Goal: Task Accomplishment & Management: Manage account settings

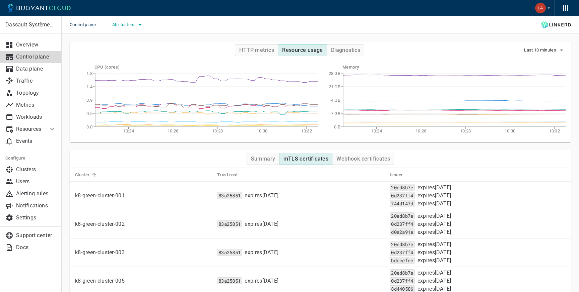
click at [130, 27] on span "All clusters" at bounding box center [124, 24] width 24 height 5
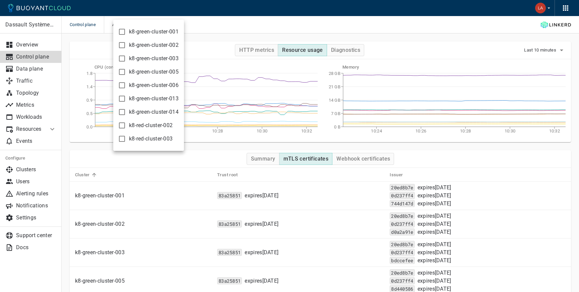
click at [120, 97] on input "k8-green-cluster-013" at bounding box center [122, 99] width 8 height 8
checkbox input "true"
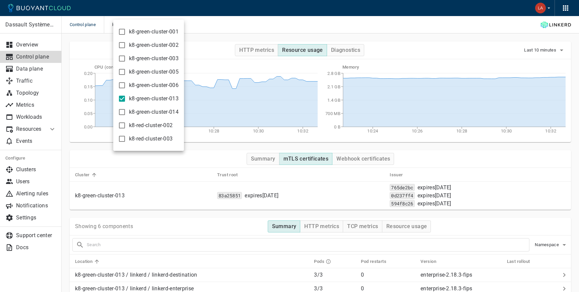
click at [280, 24] on div at bounding box center [289, 146] width 579 height 292
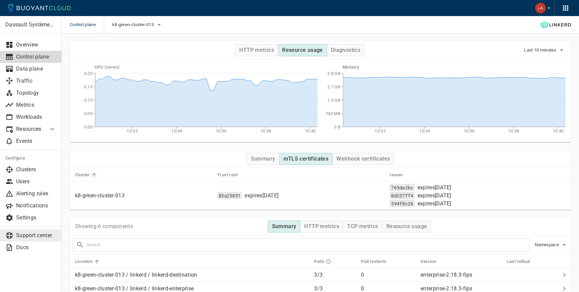
click at [24, 237] on p "Support center" at bounding box center [36, 235] width 40 height 7
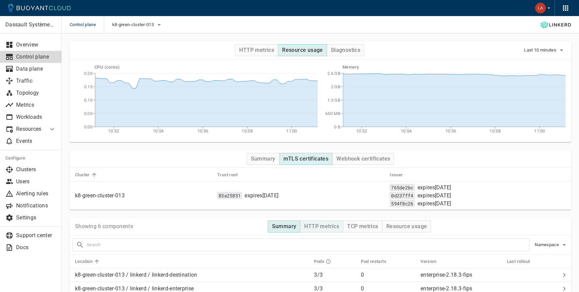
click at [324, 221] on button "HTTP metrics" at bounding box center [321, 227] width 43 height 12
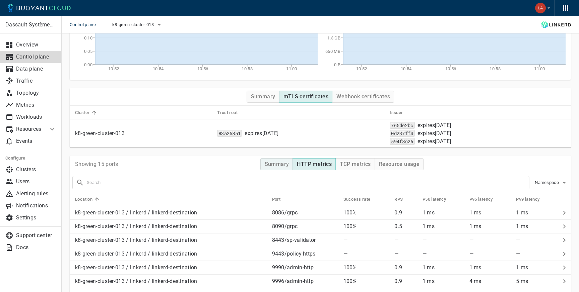
scroll to position [67, 0]
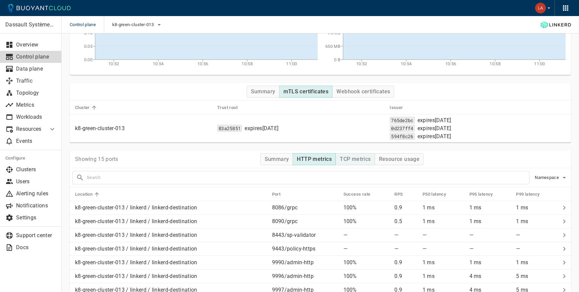
click at [350, 159] on h4 "TCP metrics" at bounding box center [355, 159] width 31 height 7
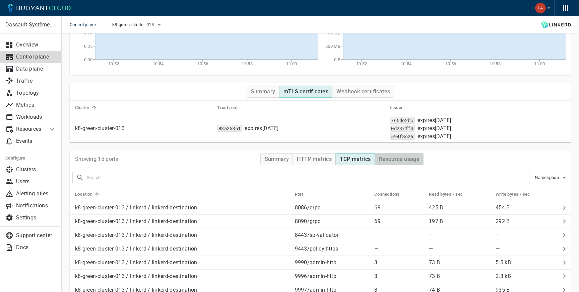
click at [407, 157] on h4 "Resource usage" at bounding box center [399, 159] width 41 height 7
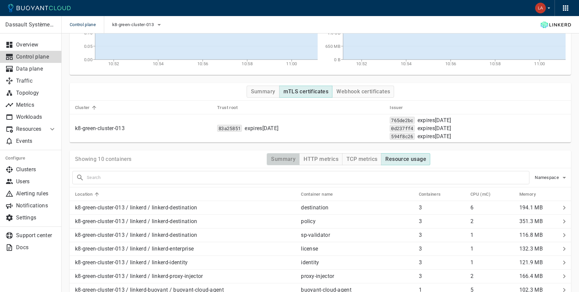
click at [280, 157] on h4 "Summary" at bounding box center [283, 159] width 24 height 7
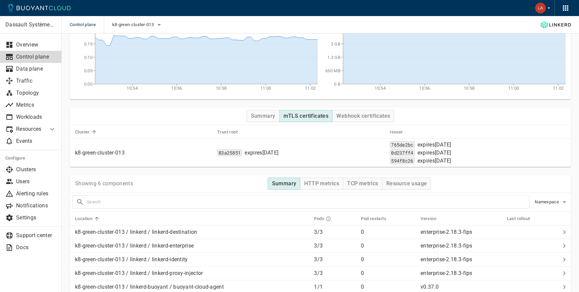
scroll to position [41, 0]
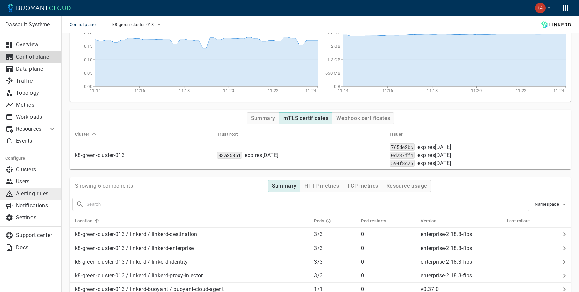
click at [37, 194] on p "Alerting rules" at bounding box center [36, 194] width 40 height 7
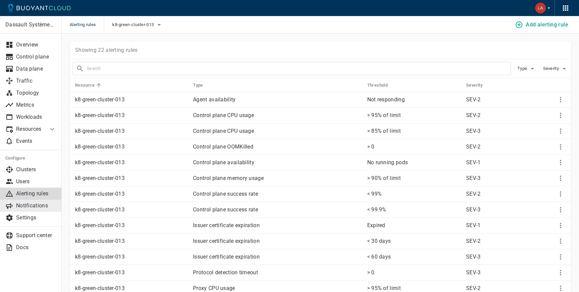
click at [24, 204] on p "Notifications" at bounding box center [36, 206] width 40 height 7
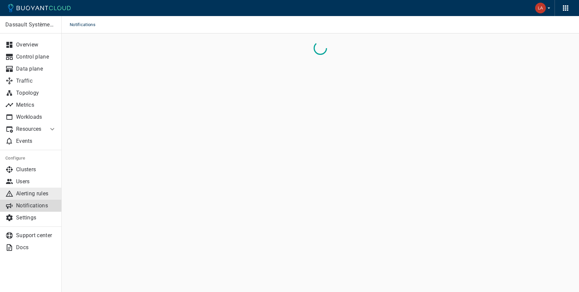
click at [35, 195] on p "Alerting rules" at bounding box center [36, 194] width 40 height 7
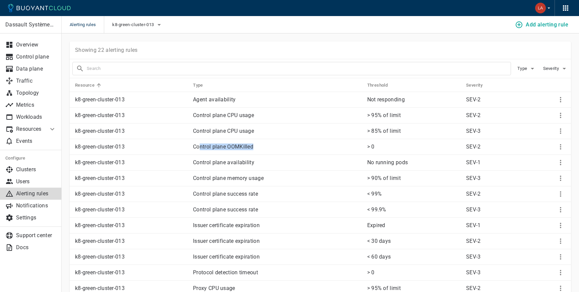
drag, startPoint x: 200, startPoint y: 146, endPoint x: 260, endPoint y: 147, distance: 60.3
click at [260, 147] on p "Control plane OOMKilled" at bounding box center [277, 147] width 169 height 7
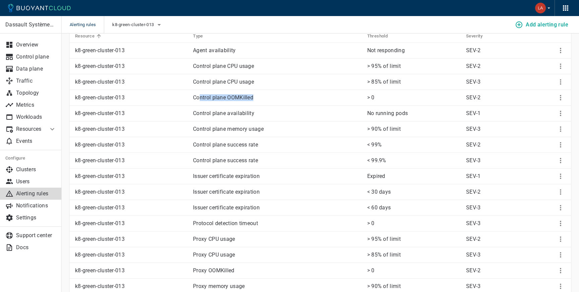
scroll to position [51, 0]
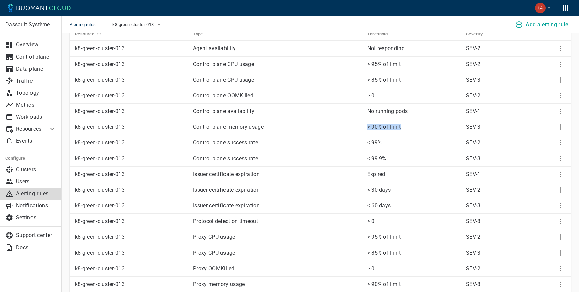
drag, startPoint x: 356, startPoint y: 125, endPoint x: 402, endPoint y: 127, distance: 46.2
click at [402, 127] on tr "k8-green-cluster-013 Control plane memory usage > 90% of limit SEV-3" at bounding box center [320, 128] width 501 height 16
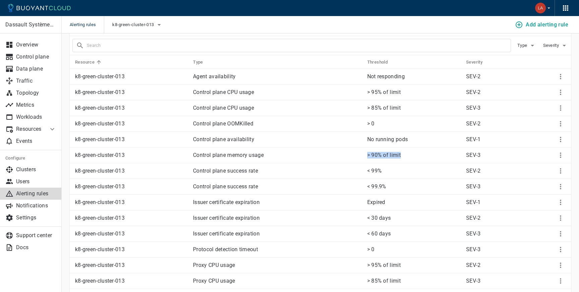
scroll to position [12, 0]
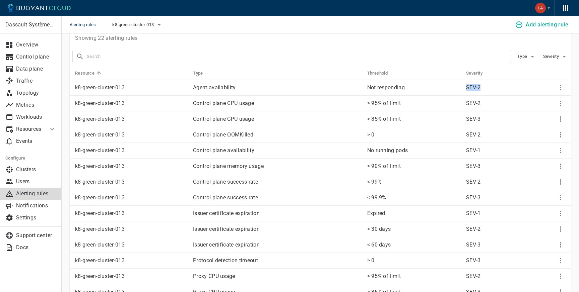
drag, startPoint x: 464, startPoint y: 89, endPoint x: 480, endPoint y: 89, distance: 16.4
click at [480, 89] on td "SEV-2" at bounding box center [493, 88] width 66 height 16
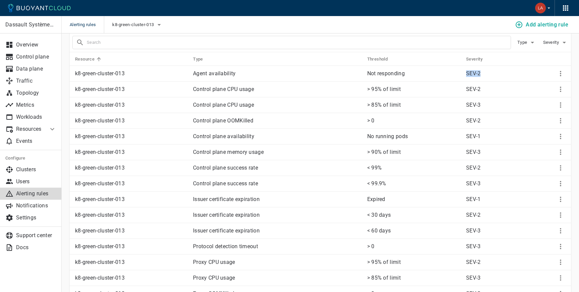
scroll to position [27, 0]
drag, startPoint x: 165, startPoint y: 202, endPoint x: 453, endPoint y: 200, distance: 287.6
click at [453, 201] on tr "k8-green-cluster-013 Issuer certificate expiration Expired SEV-1" at bounding box center [320, 199] width 501 height 16
drag, startPoint x: 475, startPoint y: 203, endPoint x: 302, endPoint y: 196, distance: 173.6
click at [302, 196] on tr "k8-green-cluster-013 Issuer certificate expiration Expired SEV-1" at bounding box center [320, 199] width 501 height 16
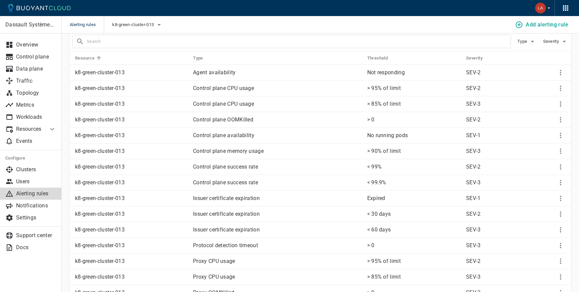
click at [226, 198] on p "Issuer certificate expiration" at bounding box center [277, 198] width 169 height 7
click at [26, 204] on p "Notifications" at bounding box center [36, 206] width 40 height 7
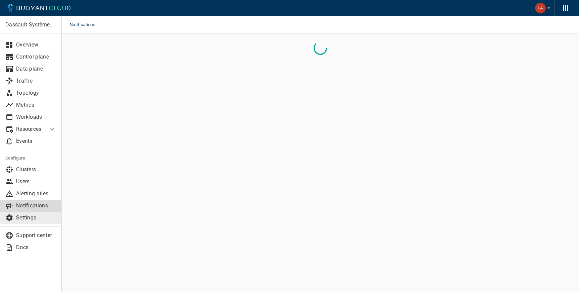
click at [39, 219] on p "Settings" at bounding box center [36, 218] width 40 height 7
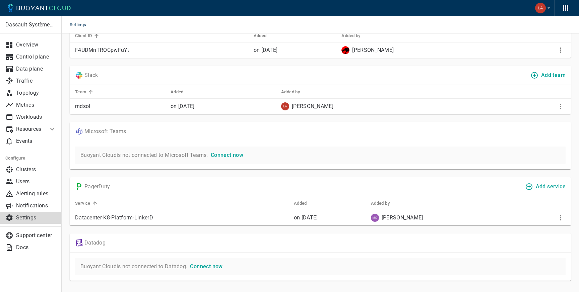
scroll to position [31, 0]
drag, startPoint x: 88, startPoint y: 218, endPoint x: 159, endPoint y: 218, distance: 70.6
click at [160, 218] on p "Datacenter-K8-Platform-LinkerD" at bounding box center [181, 217] width 213 height 7
click at [171, 217] on p "Datacenter-K8-Platform-LinkerD" at bounding box center [181, 217] width 213 height 7
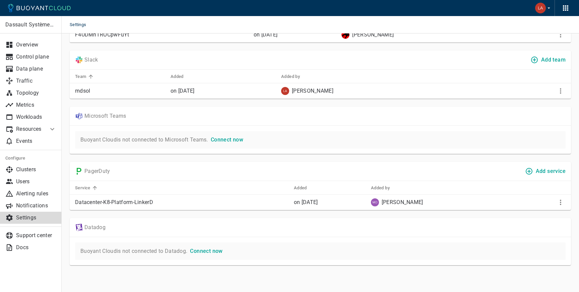
scroll to position [47, 0]
drag, startPoint x: 72, startPoint y: 92, endPoint x: 251, endPoint y: 96, distance: 178.8
click at [251, 96] on tr "mdsol on Aug 9 Labhesh Potdar" at bounding box center [320, 91] width 501 height 16
click at [35, 194] on p "Alerting rules" at bounding box center [36, 194] width 40 height 7
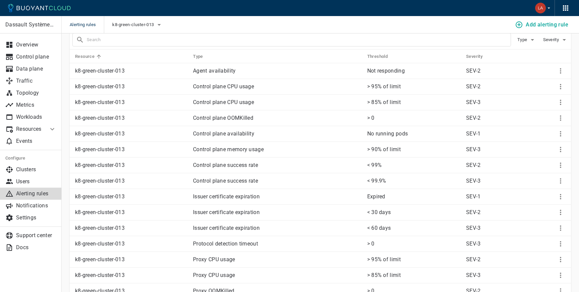
scroll to position [35, 0]
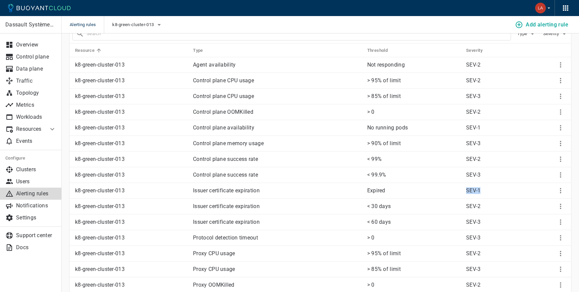
drag, startPoint x: 455, startPoint y: 192, endPoint x: 482, endPoint y: 192, distance: 27.5
click at [482, 192] on tr "k8-green-cluster-013 Issuer certificate expiration Expired SEV-1" at bounding box center [320, 191] width 501 height 16
click at [364, 196] on td "Expired" at bounding box center [411, 191] width 99 height 16
click at [44, 218] on p "Settings" at bounding box center [36, 218] width 40 height 7
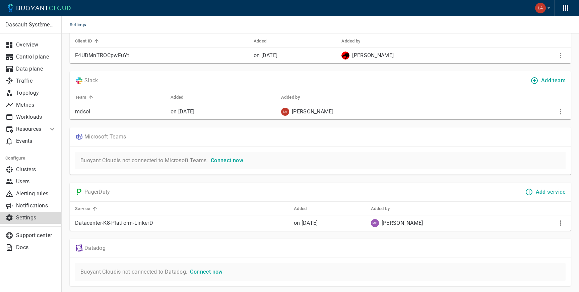
scroll to position [21, 0]
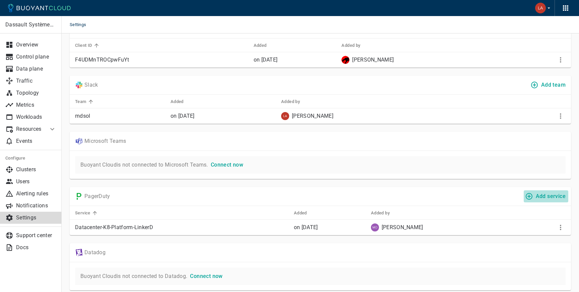
click at [548, 197] on h4 "Add service" at bounding box center [550, 196] width 30 height 7
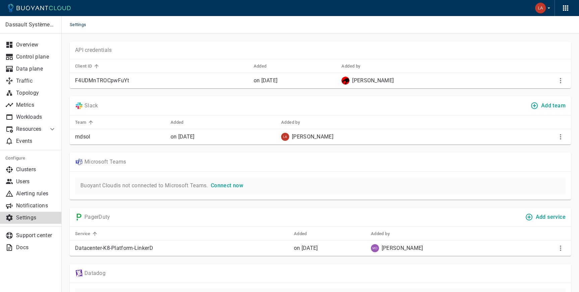
scroll to position [21, 0]
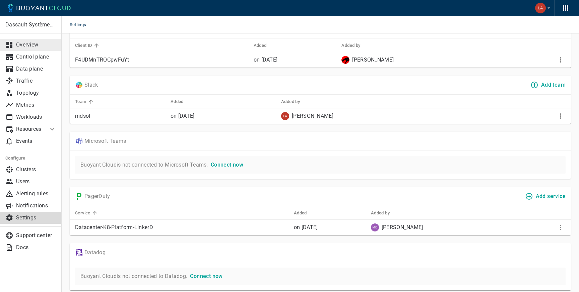
click at [26, 43] on p "Overview" at bounding box center [36, 45] width 40 height 7
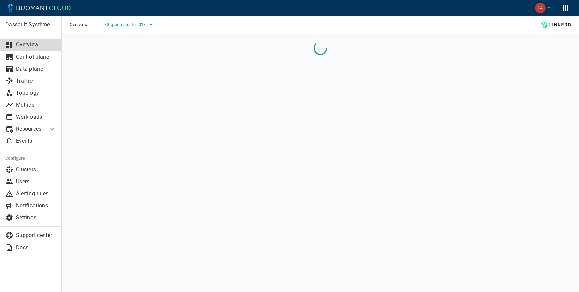
click at [140, 24] on span "k8-green-cluster-013" at bounding box center [125, 24] width 43 height 5
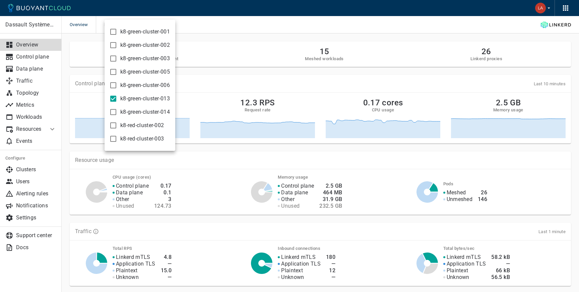
click at [114, 99] on input "k8-green-cluster-013" at bounding box center [113, 99] width 8 height 8
checkbox input "false"
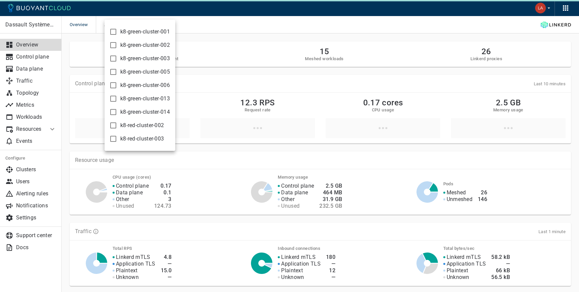
click at [29, 195] on div at bounding box center [289, 146] width 579 height 292
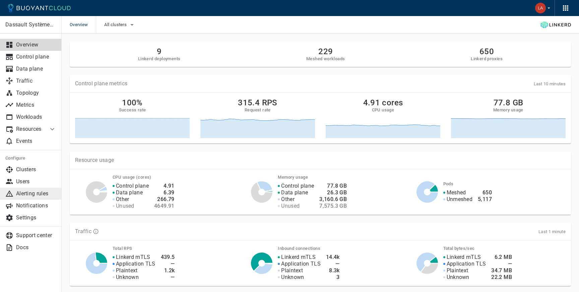
click at [27, 195] on p "Alerting rules" at bounding box center [36, 194] width 40 height 7
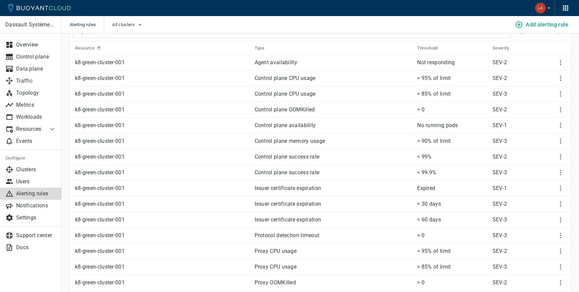
scroll to position [8, 0]
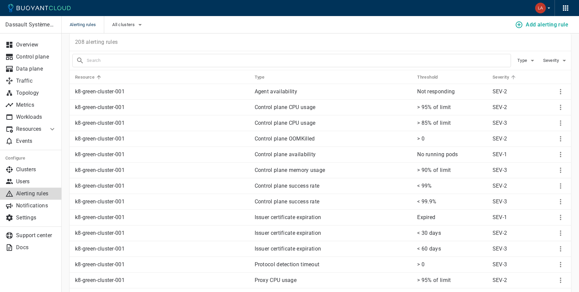
click at [504, 77] on h5 "Severity" at bounding box center [500, 77] width 16 height 5
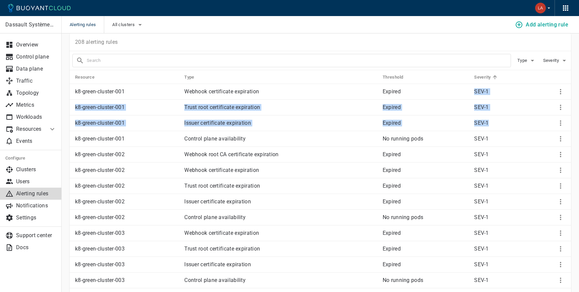
drag, startPoint x: 471, startPoint y: 90, endPoint x: 506, endPoint y: 128, distance: 51.0
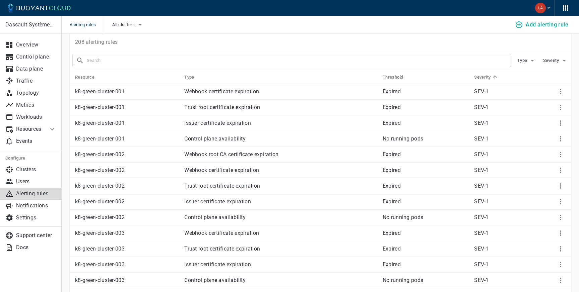
click at [384, 143] on td "No running pods" at bounding box center [422, 139] width 91 height 16
click at [27, 206] on p "Notifications" at bounding box center [36, 206] width 40 height 7
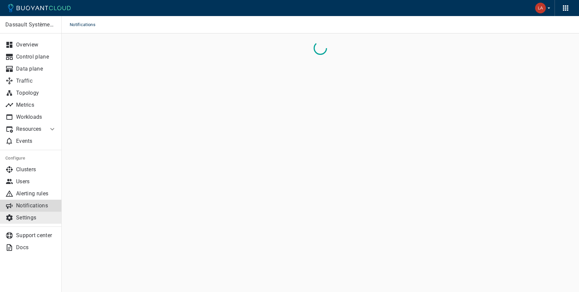
click at [32, 220] on p "Settings" at bounding box center [36, 218] width 40 height 7
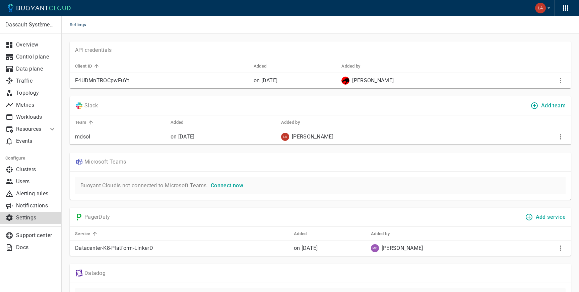
click at [562, 256] on td at bounding box center [543, 249] width 55 height 16
click at [562, 252] on icon "More" at bounding box center [560, 248] width 8 height 8
click at [548, 240] on div at bounding box center [289, 146] width 579 height 292
click at [536, 212] on button "Add service" at bounding box center [545, 217] width 45 height 12
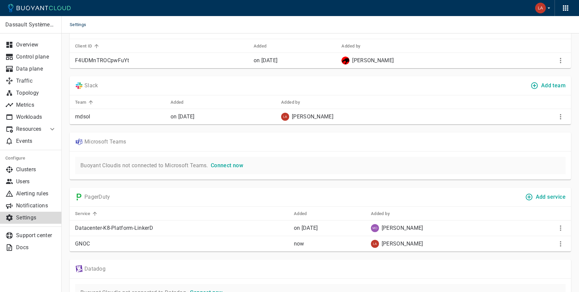
scroll to position [20, 0]
drag, startPoint x: 81, startPoint y: 246, endPoint x: 90, endPoint y: 246, distance: 9.0
click at [90, 246] on p "GNOC" at bounding box center [181, 243] width 213 height 7
click at [555, 227] on button "More" at bounding box center [560, 228] width 10 height 10
click at [537, 244] on li "Remove" at bounding box center [543, 242] width 62 height 12
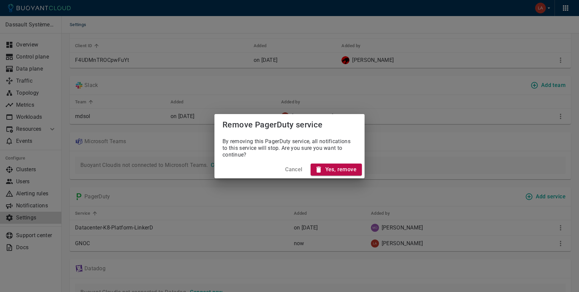
click at [343, 172] on h4 "Yes, remove" at bounding box center [340, 169] width 31 height 7
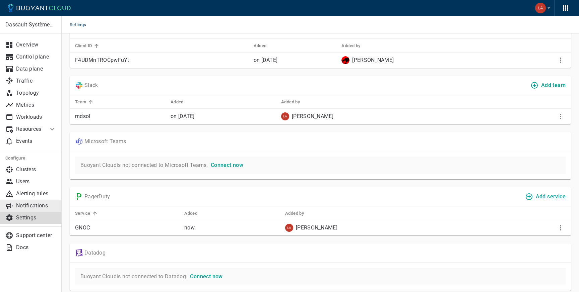
click at [34, 200] on link "Notifications" at bounding box center [31, 206] width 62 height 12
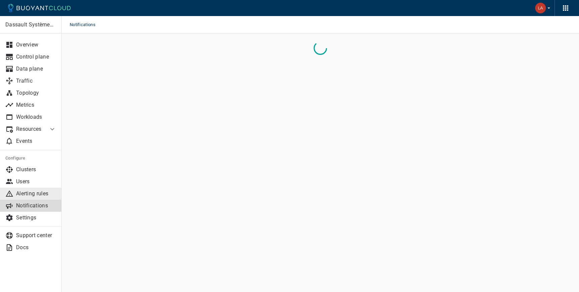
click at [33, 196] on p "Alerting rules" at bounding box center [36, 194] width 40 height 7
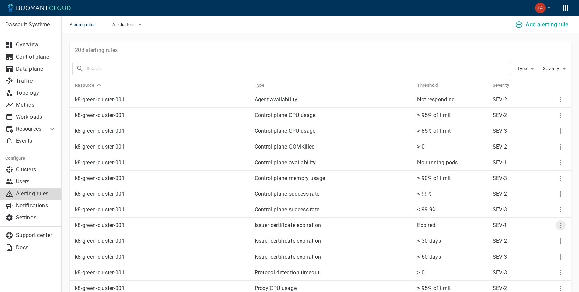
click at [561, 228] on icon "More" at bounding box center [560, 226] width 8 height 8
click at [527, 239] on li "Edit" at bounding box center [547, 239] width 54 height 12
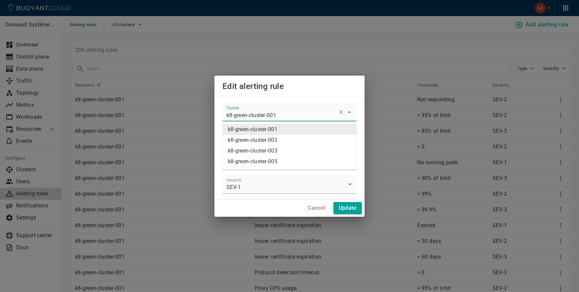
click at [267, 118] on input "k8-green-cluster-001" at bounding box center [279, 115] width 109 height 12
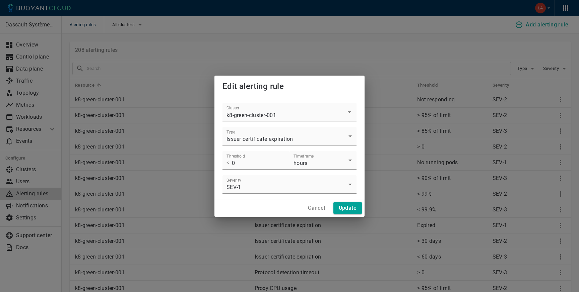
click at [288, 96] on h2 "Edit alerting rule" at bounding box center [289, 86] width 150 height 21
click at [317, 212] on button "Cancel" at bounding box center [316, 208] width 22 height 12
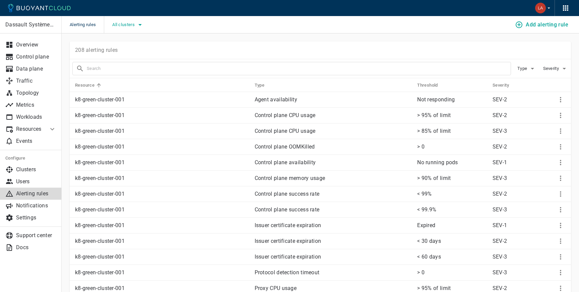
click at [133, 25] on span "All clusters" at bounding box center [124, 24] width 24 height 5
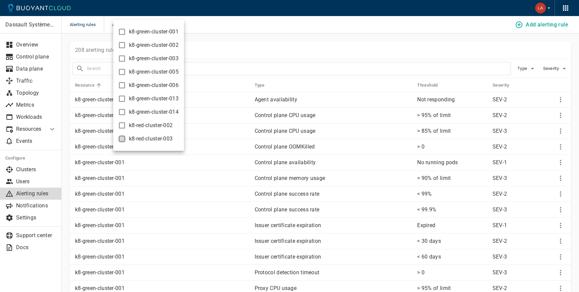
click at [120, 141] on input "k8-red-cluster-003" at bounding box center [122, 139] width 8 height 8
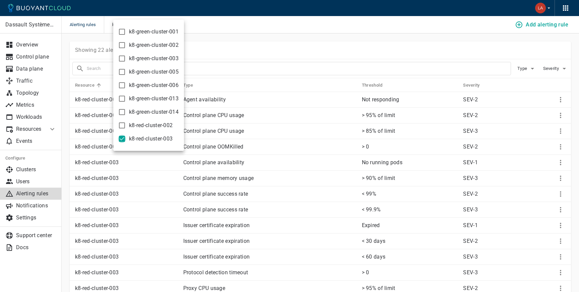
click at [122, 141] on input "k8-red-cluster-003" at bounding box center [122, 139] width 8 height 8
checkbox input "false"
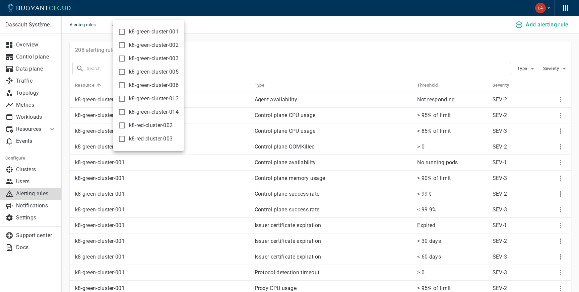
click at [388, 53] on div at bounding box center [289, 146] width 579 height 292
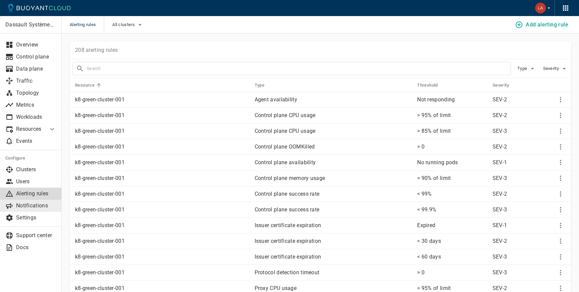
click at [28, 209] on p "Notifications" at bounding box center [36, 206] width 40 height 7
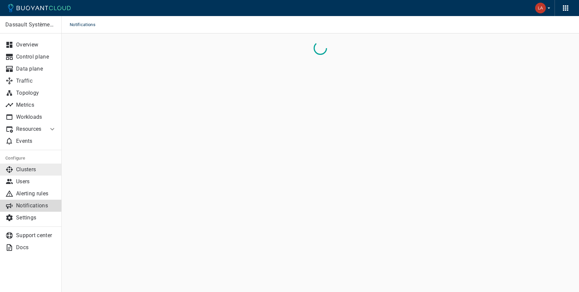
click at [31, 170] on p "Clusters" at bounding box center [36, 169] width 40 height 7
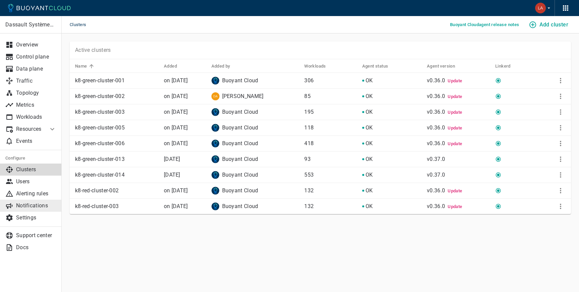
click at [31, 211] on link "Notifications" at bounding box center [31, 206] width 62 height 12
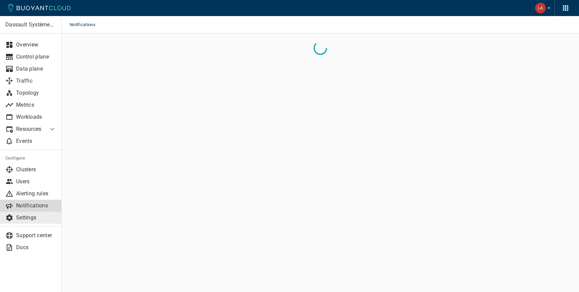
click at [26, 222] on link "Settings" at bounding box center [31, 218] width 62 height 12
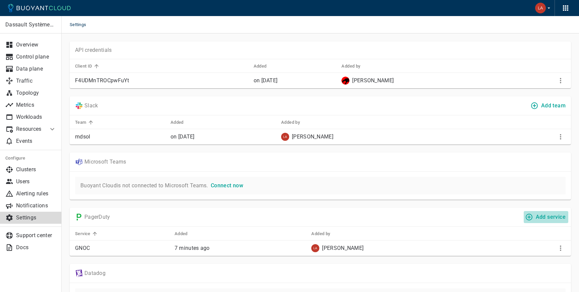
click at [552, 220] on h4 "Add service" at bounding box center [550, 217] width 30 height 7
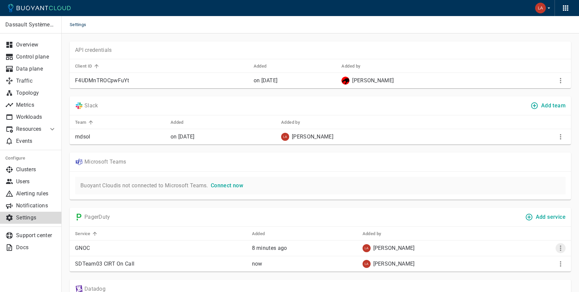
click at [556, 249] on icon "More" at bounding box center [560, 248] width 8 height 8
click at [538, 264] on li "Remove" at bounding box center [543, 262] width 62 height 12
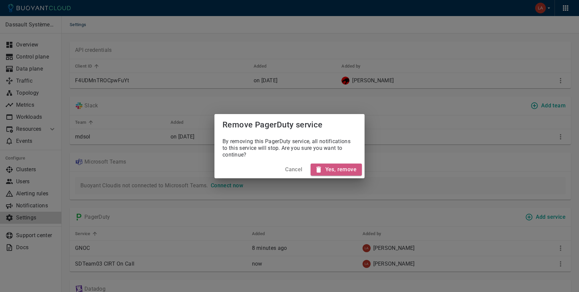
click at [344, 169] on h4 "Yes, remove" at bounding box center [340, 169] width 31 height 7
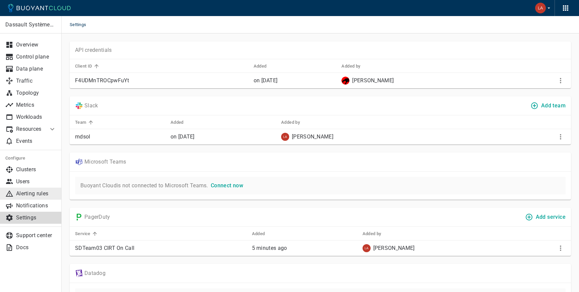
click at [36, 195] on p "Alerting rules" at bounding box center [36, 194] width 40 height 7
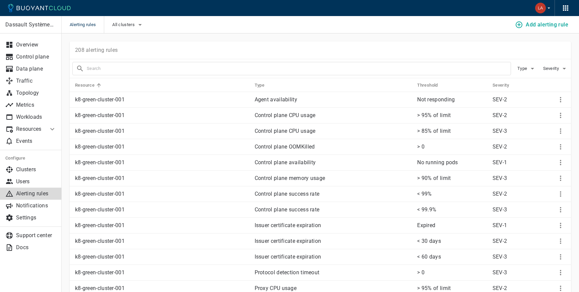
scroll to position [1, 0]
click at [175, 64] on input "text" at bounding box center [299, 67] width 424 height 9
click at [140, 31] on div "All clusters" at bounding box center [124, 24] width 40 height 17
click at [560, 100] on icon "More" at bounding box center [559, 98] width 1 height 5
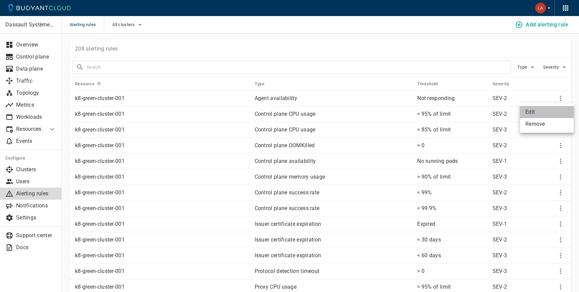
click at [553, 108] on li "Edit" at bounding box center [547, 112] width 54 height 12
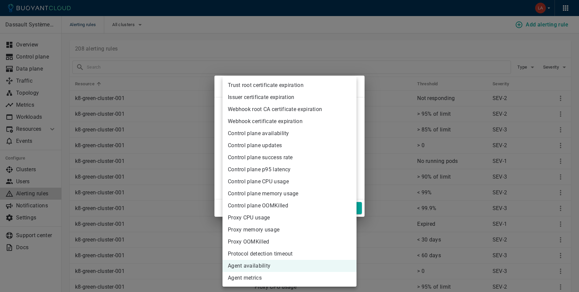
click at [361, 93] on div at bounding box center [289, 146] width 579 height 292
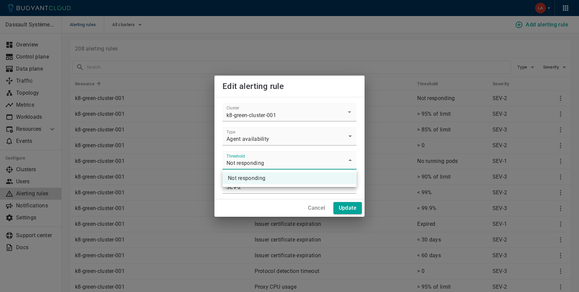
click at [351, 87] on div at bounding box center [289, 146] width 579 height 292
click at [319, 208] on h4 "Cancel" at bounding box center [316, 208] width 17 height 7
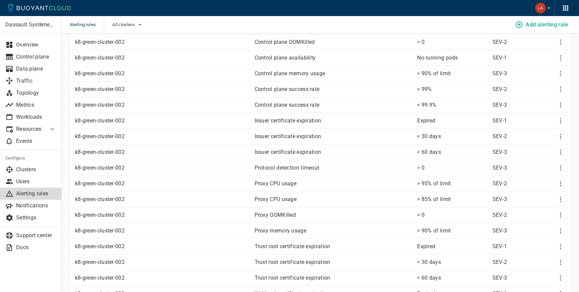
scroll to position [0, 0]
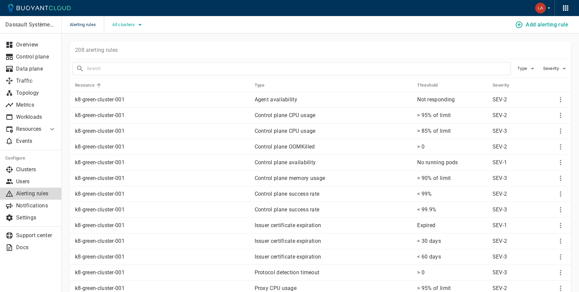
click at [130, 27] on button "All clusters" at bounding box center [128, 25] width 32 height 10
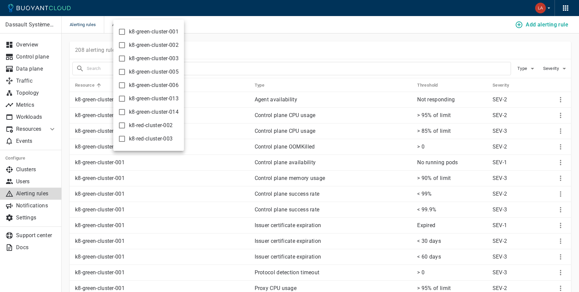
click at [119, 139] on input "k8-red-cluster-003" at bounding box center [122, 139] width 8 height 8
checkbox input "true"
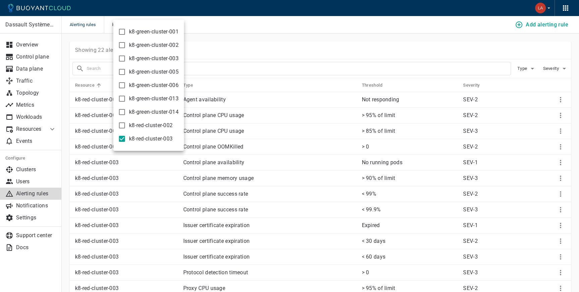
click at [328, 42] on div at bounding box center [289, 146] width 579 height 292
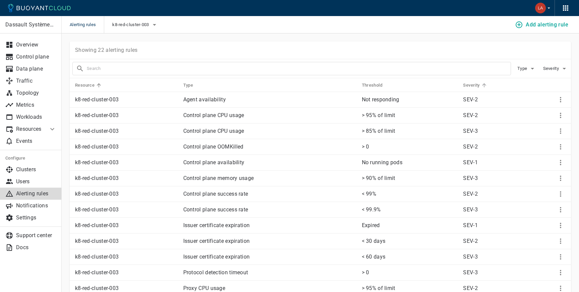
click at [475, 83] on h5 "Severity" at bounding box center [471, 85] width 16 height 5
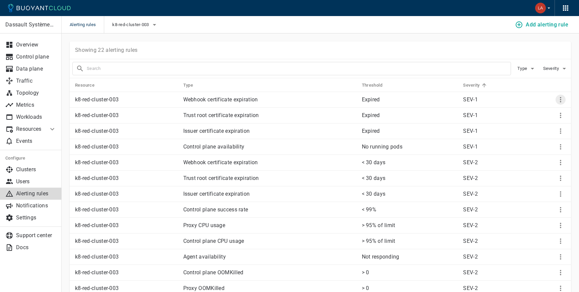
click at [558, 99] on icon "More" at bounding box center [560, 100] width 8 height 8
click at [515, 90] on div at bounding box center [289, 146] width 579 height 292
click at [35, 216] on p "Settings" at bounding box center [36, 218] width 40 height 7
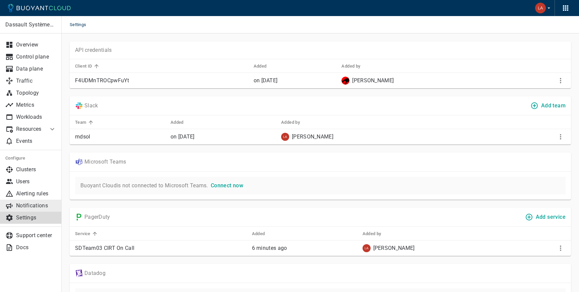
click at [34, 206] on p "Notifications" at bounding box center [36, 206] width 40 height 7
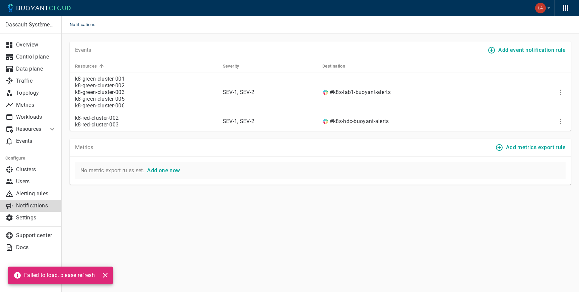
click at [537, 52] on h4 "Add event notification rule" at bounding box center [531, 50] width 67 height 7
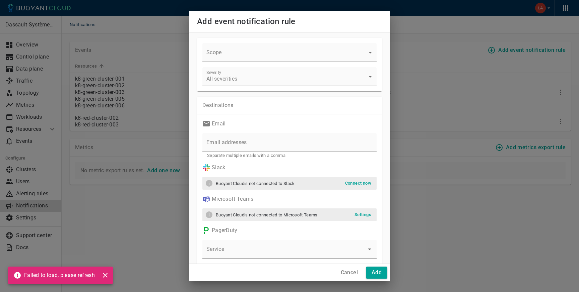
scroll to position [37, 0]
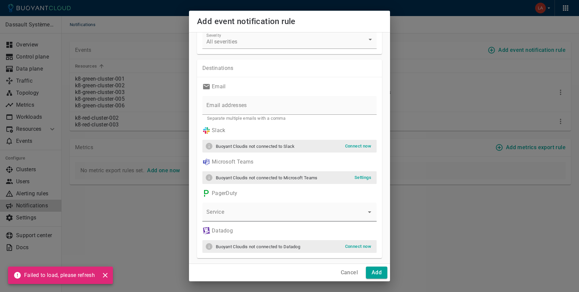
click at [248, 207] on div at bounding box center [289, 212] width 174 height 19
click at [362, 214] on input "Service" at bounding box center [284, 215] width 158 height 12
click at [287, 204] on div at bounding box center [289, 212] width 174 height 19
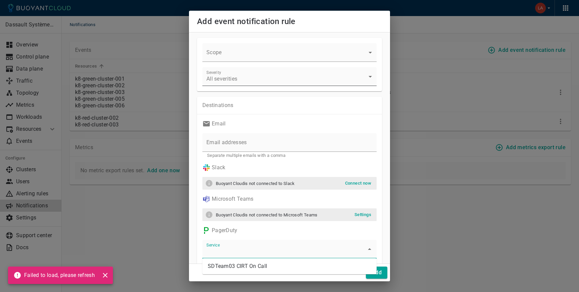
scroll to position [0, 0]
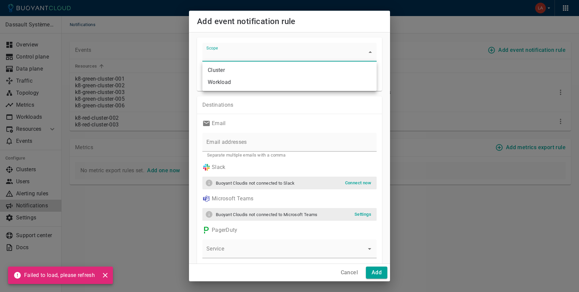
click at [238, 56] on body "Notifications Dassault Systèmes- MEDIDATA Overview Control plane Data plane Tra…" at bounding box center [289, 146] width 579 height 292
click at [230, 69] on li "Cluster" at bounding box center [289, 70] width 174 height 12
type input "cluster"
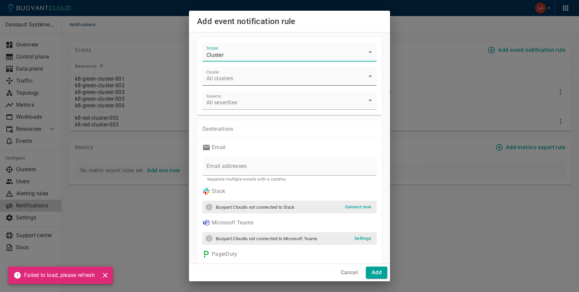
click at [231, 78] on body "Notifications Dassault Systèmes- MEDIDATA Overview Control plane Data plane Tra…" at bounding box center [289, 146] width 579 height 292
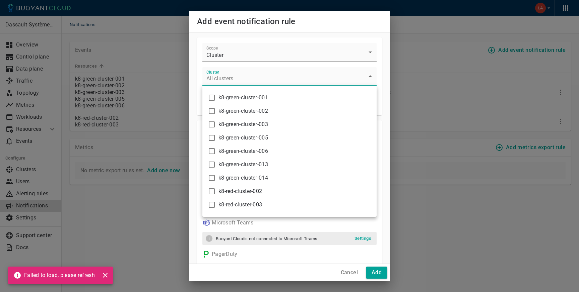
click at [286, 274] on div at bounding box center [289, 146] width 579 height 292
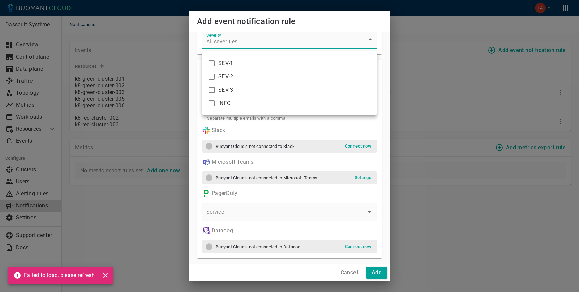
scroll to position [59, 0]
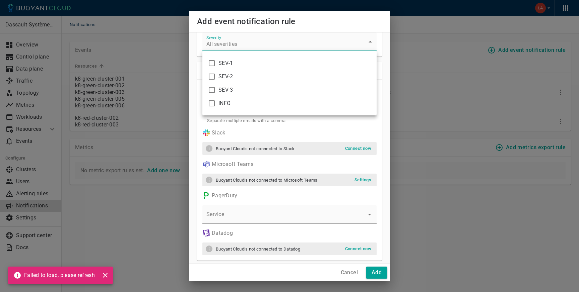
click at [233, 45] on body "Notifications Dassault Systèmes- MEDIDATA Overview Control plane Data plane Tra…" at bounding box center [289, 146] width 579 height 292
click at [211, 66] on input "checkbox" at bounding box center [212, 63] width 8 height 8
checkbox input "true"
type input "sev-1"
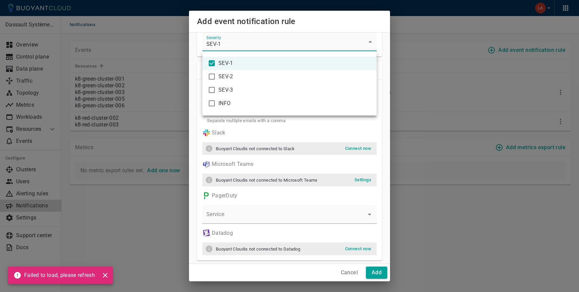
click at [279, 63] on span "SEV-1" at bounding box center [294, 63] width 153 height 7
checkbox input "false"
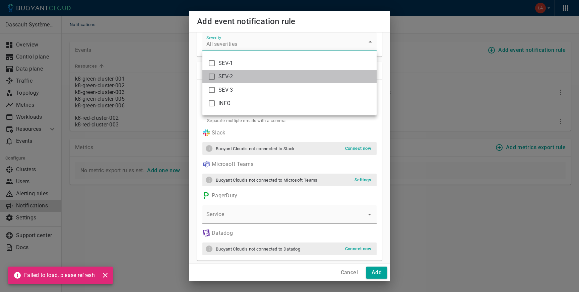
click at [260, 72] on li "SEV-2" at bounding box center [289, 76] width 174 height 13
type input "sev-2"
checkbox input "true"
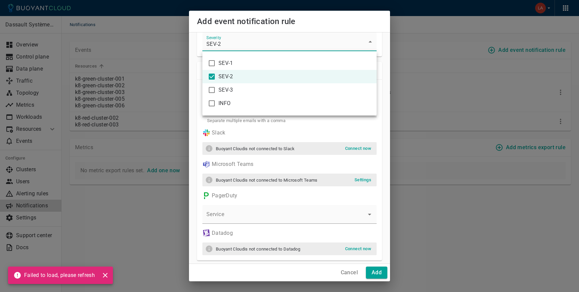
click at [230, 78] on span "SEV-2" at bounding box center [294, 76] width 153 height 7
checkbox input "false"
click at [219, 68] on li "SEV-1" at bounding box center [289, 63] width 174 height 13
type input "sev-1"
checkbox input "true"
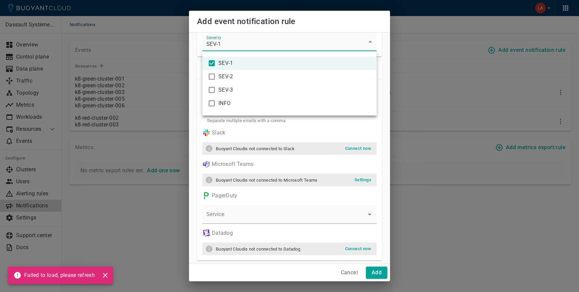
click at [247, 133] on div at bounding box center [289, 146] width 579 height 292
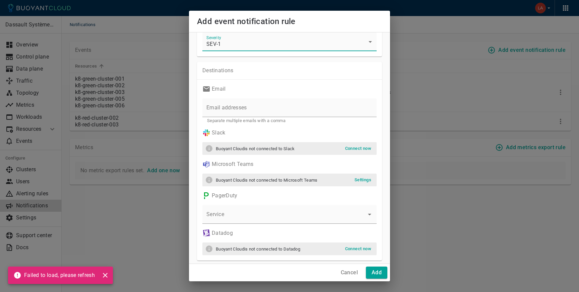
click at [230, 73] on p "Destinations" at bounding box center [289, 70] width 174 height 7
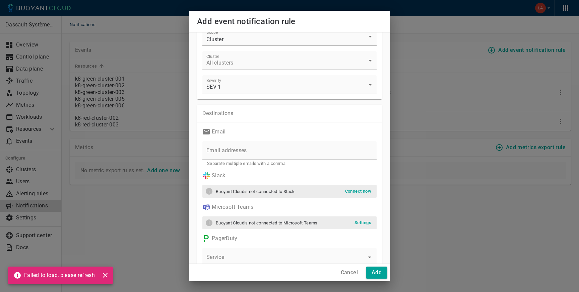
scroll to position [0, 0]
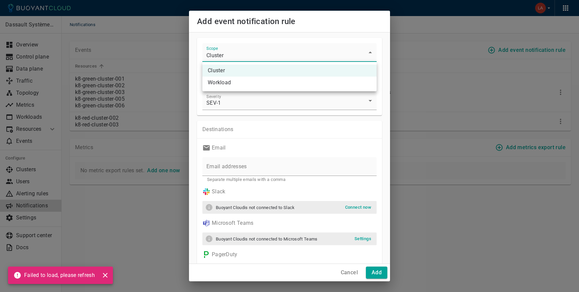
click at [232, 54] on body "Notifications Dassault Systèmes- MEDIDATA Overview Control plane Data plane Tra…" at bounding box center [289, 146] width 579 height 292
click at [227, 73] on li "Cluster" at bounding box center [289, 71] width 174 height 12
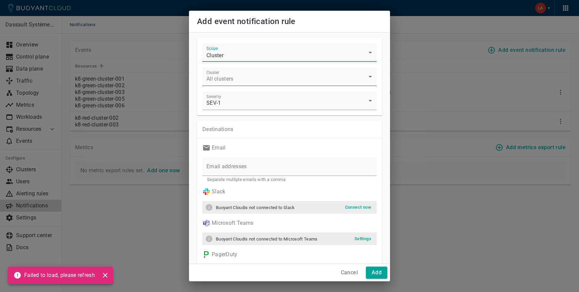
click at [227, 83] on body "Notifications Dassault Systèmes- MEDIDATA Overview Control plane Data plane Tra…" at bounding box center [289, 146] width 579 height 292
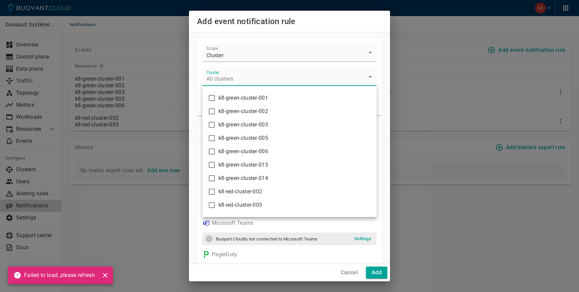
click at [213, 192] on input "checkbox" at bounding box center [212, 192] width 8 height 8
checkbox input "true"
type input "k8-red-cluster-002"
click at [212, 205] on input "checkbox" at bounding box center [212, 205] width 8 height 8
checkbox input "true"
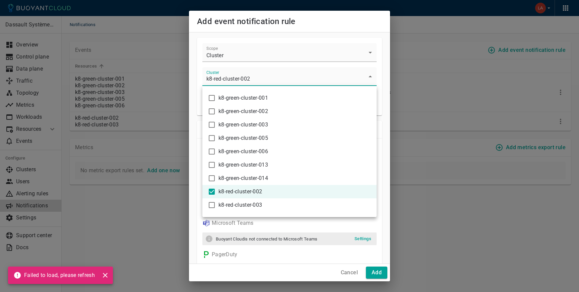
type input "k8-red-cluster-002,k8-red-cluster-003"
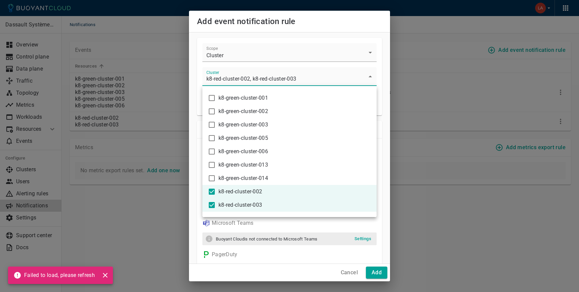
click at [327, 250] on div at bounding box center [289, 146] width 579 height 292
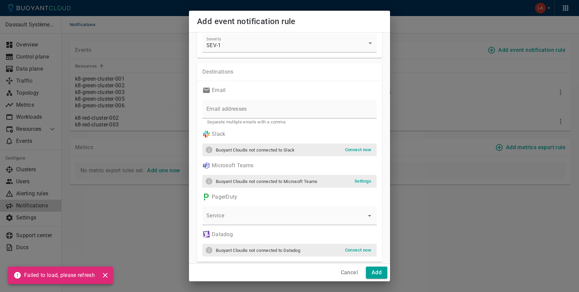
scroll to position [61, 0]
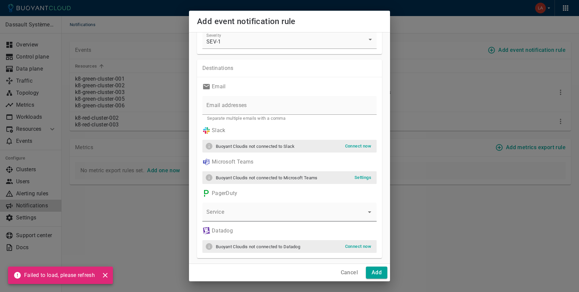
click at [237, 211] on input "Service" at bounding box center [284, 215] width 158 height 12
click at [234, 230] on li "SDTeam03 CIRT On Call" at bounding box center [289, 229] width 174 height 11
click at [377, 271] on h4 "Add" at bounding box center [376, 273] width 10 height 7
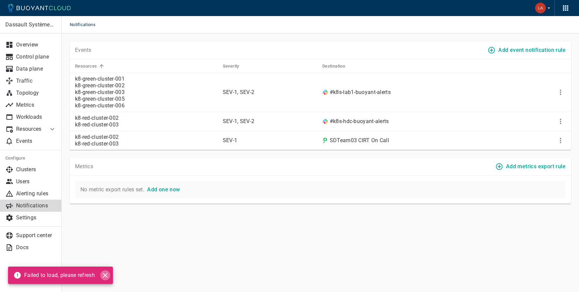
click at [109, 274] on icon "close" at bounding box center [105, 276] width 8 height 8
